Goal: Information Seeking & Learning: Learn about a topic

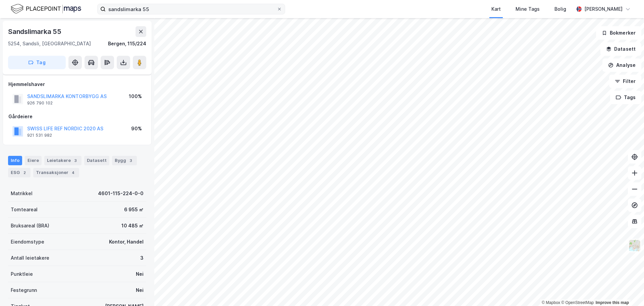
scroll to position [15, 0]
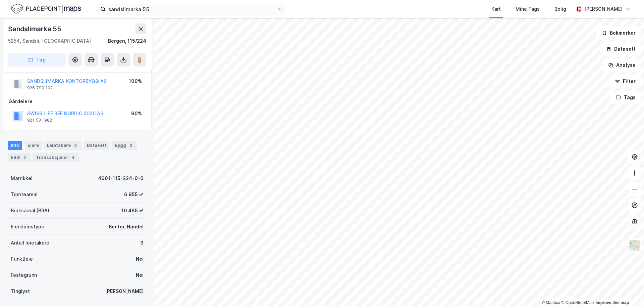
click at [635, 222] on icon at bounding box center [634, 221] width 7 height 7
click at [636, 245] on img at bounding box center [634, 245] width 13 height 13
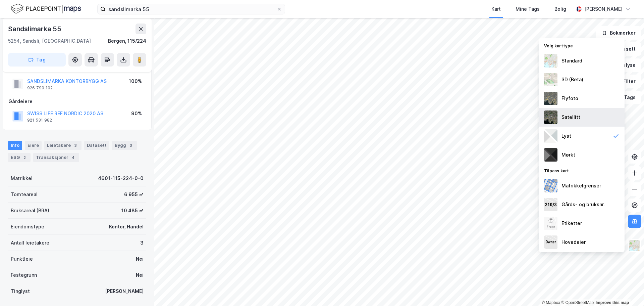
click at [577, 116] on div "Satellitt" at bounding box center [571, 117] width 19 height 8
click at [573, 101] on div "Flyfoto" at bounding box center [570, 98] width 17 height 8
click at [571, 77] on div "3D (Beta)" at bounding box center [573, 79] width 22 height 8
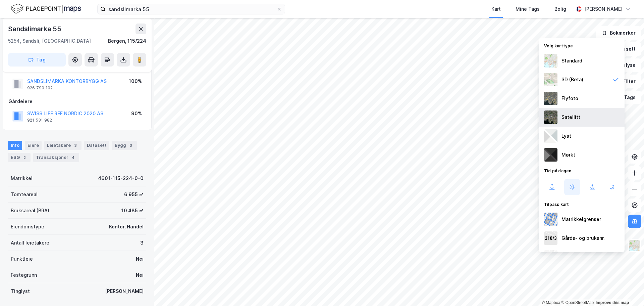
click at [571, 118] on div "Satellitt" at bounding box center [571, 117] width 19 height 8
